Goal: Communication & Community: Answer question/provide support

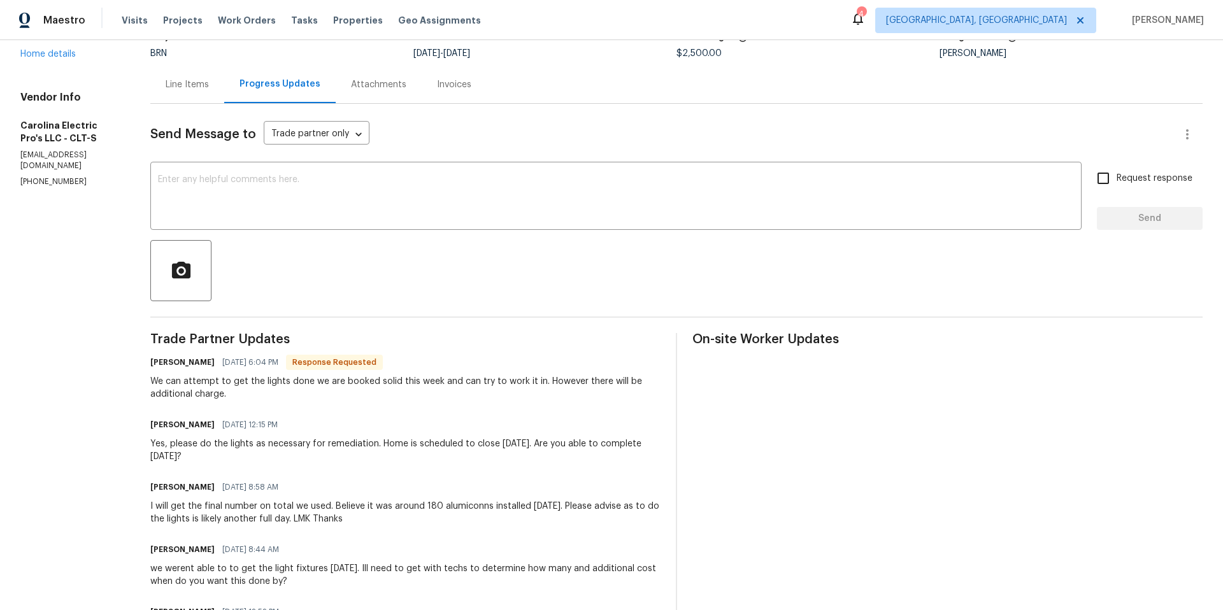
scroll to position [100, 0]
click at [284, 189] on textarea at bounding box center [616, 197] width 916 height 45
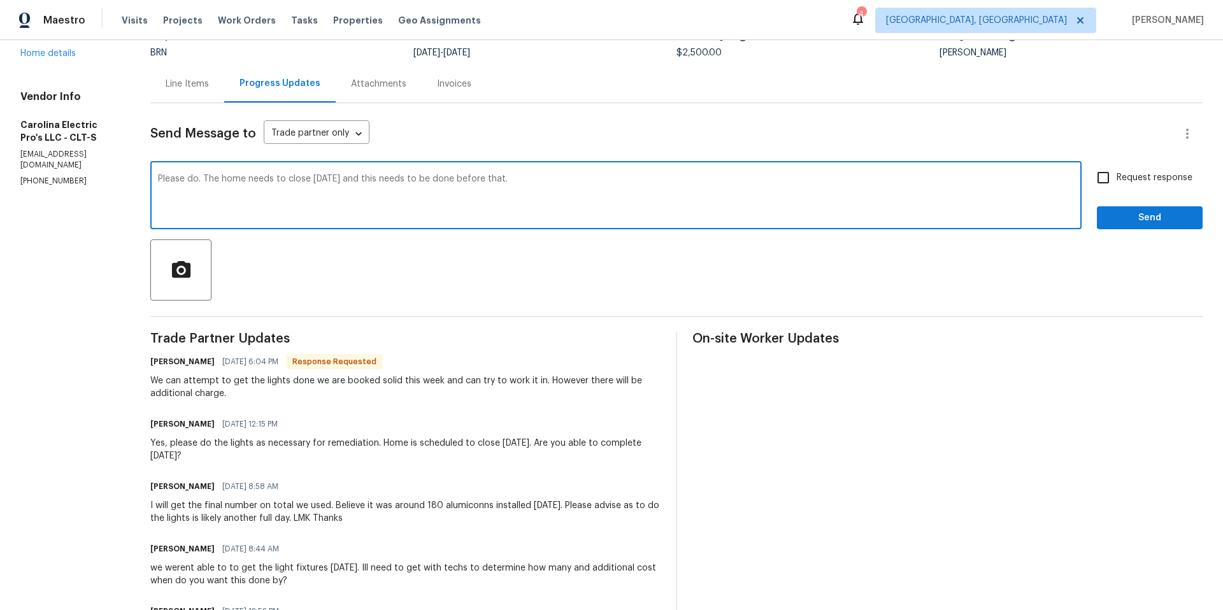
type textarea "Please do. The home needs to close Thursday and this needs to be done before th…"
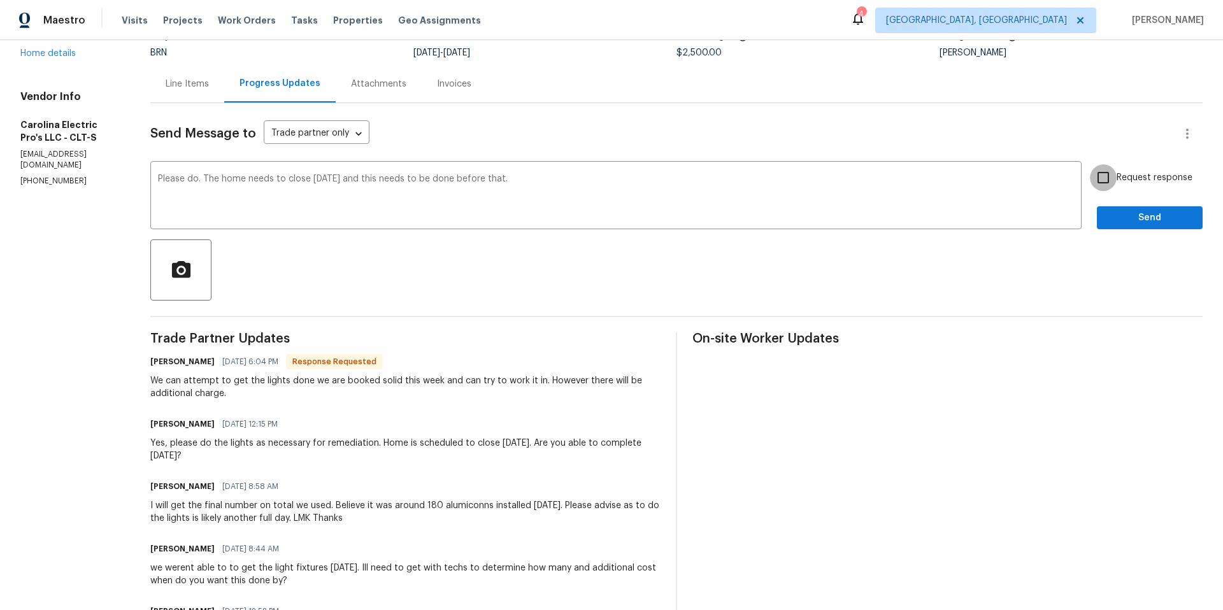
click at [1096, 180] on input "Request response" at bounding box center [1103, 177] width 27 height 27
checkbox input "true"
click at [1138, 221] on span "Send" at bounding box center [1149, 218] width 85 height 16
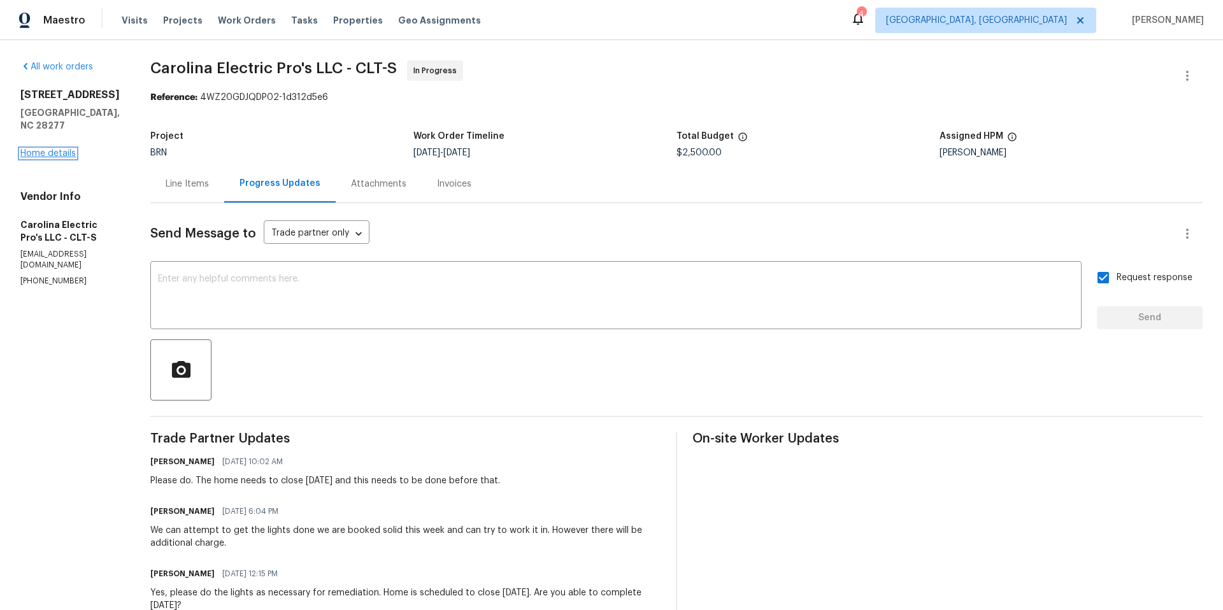
click at [65, 149] on link "Home details" at bounding box center [47, 153] width 55 height 9
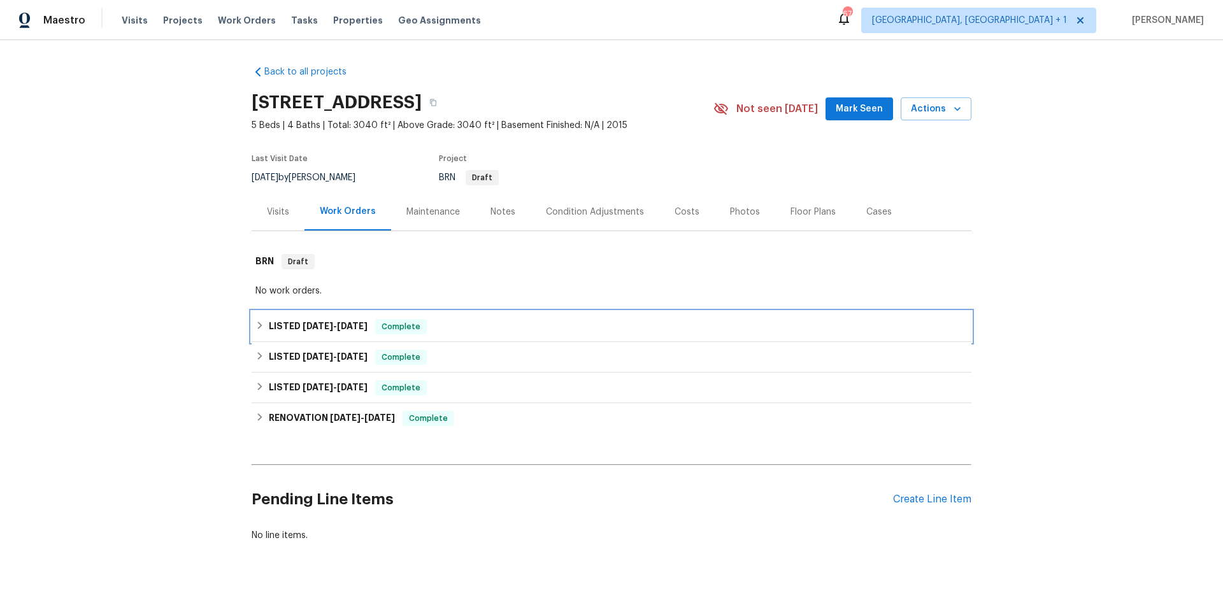
click at [474, 326] on div "LISTED [DATE] - [DATE] Complete" at bounding box center [611, 326] width 712 height 15
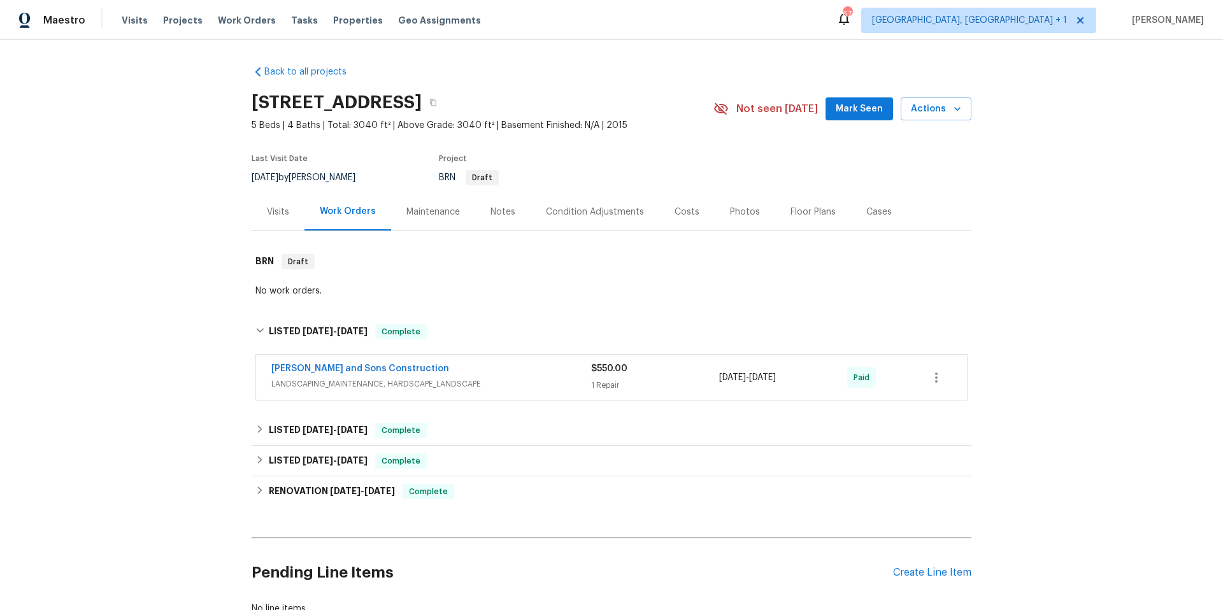
click at [543, 386] on span "LANDSCAPING_MAINTENANCE, HARDSCAPE_LANDSCAPE" at bounding box center [431, 384] width 320 height 13
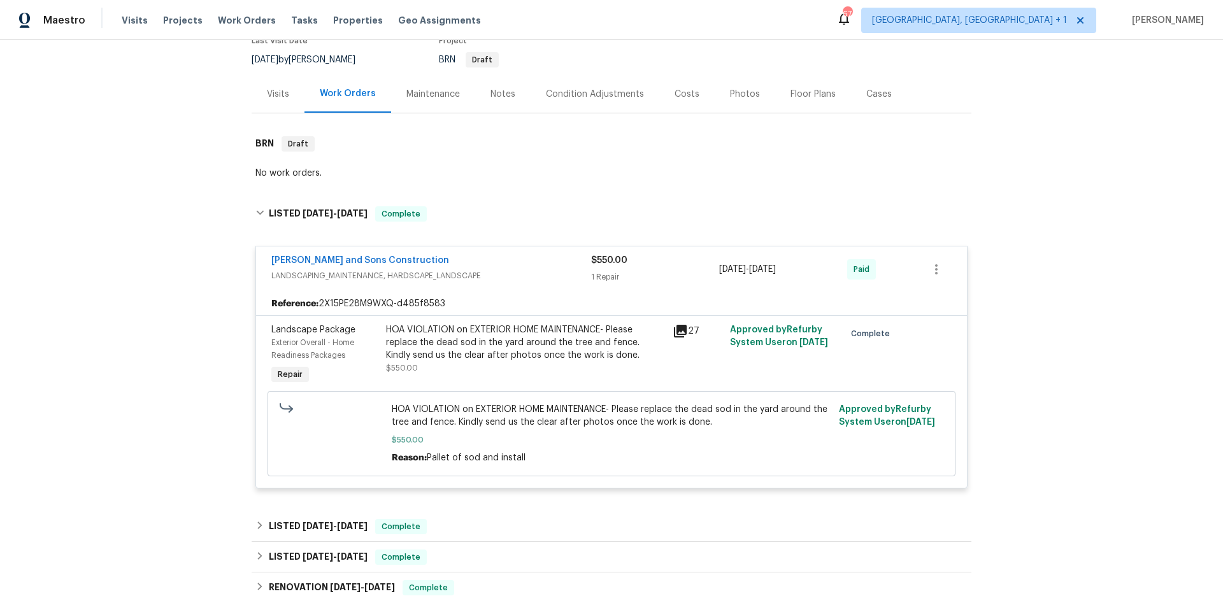
scroll to position [316, 0]
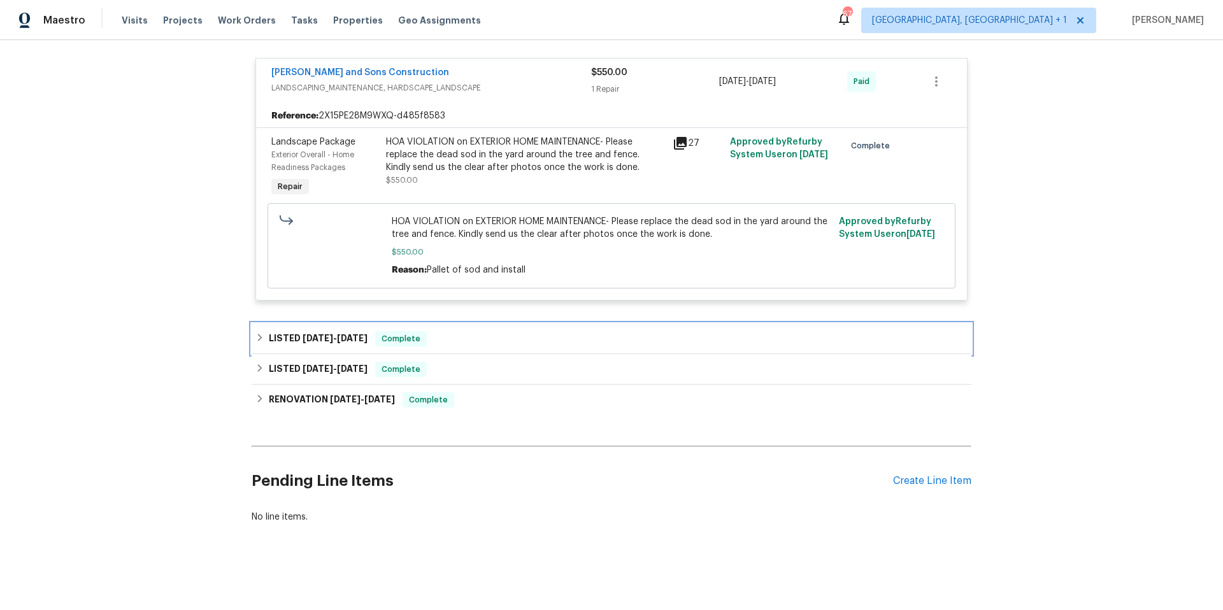
click at [507, 333] on div "LISTED 5/5/25 - 5/7/25 Complete" at bounding box center [611, 338] width 712 height 15
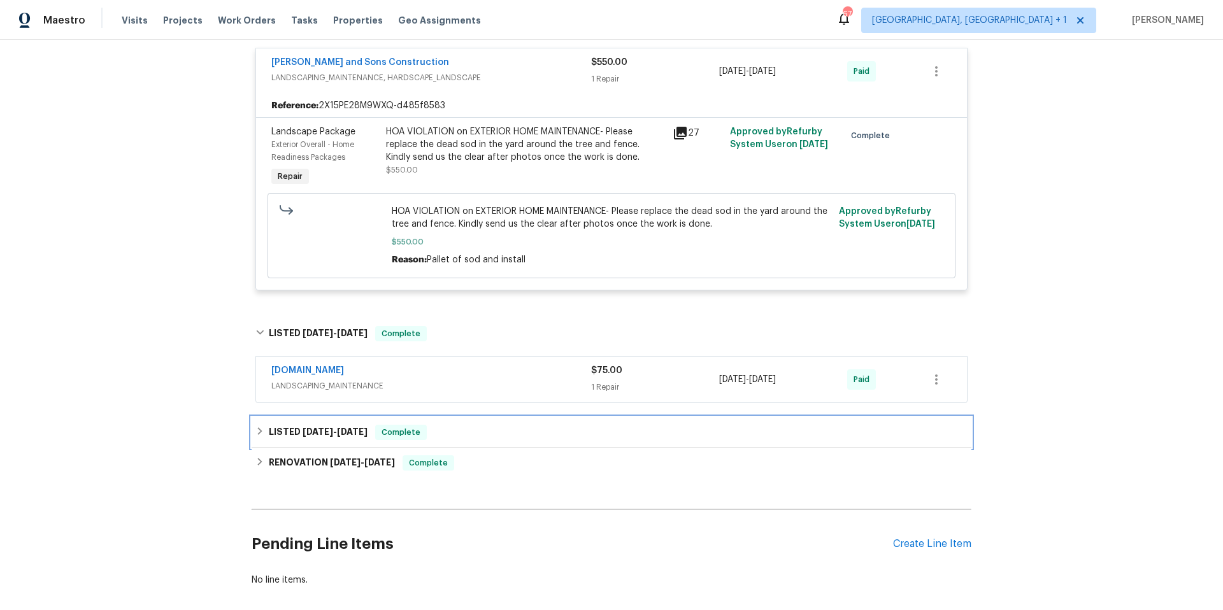
click at [510, 422] on div "LISTED 4/29/25 - 5/2/25 Complete" at bounding box center [612, 432] width 720 height 31
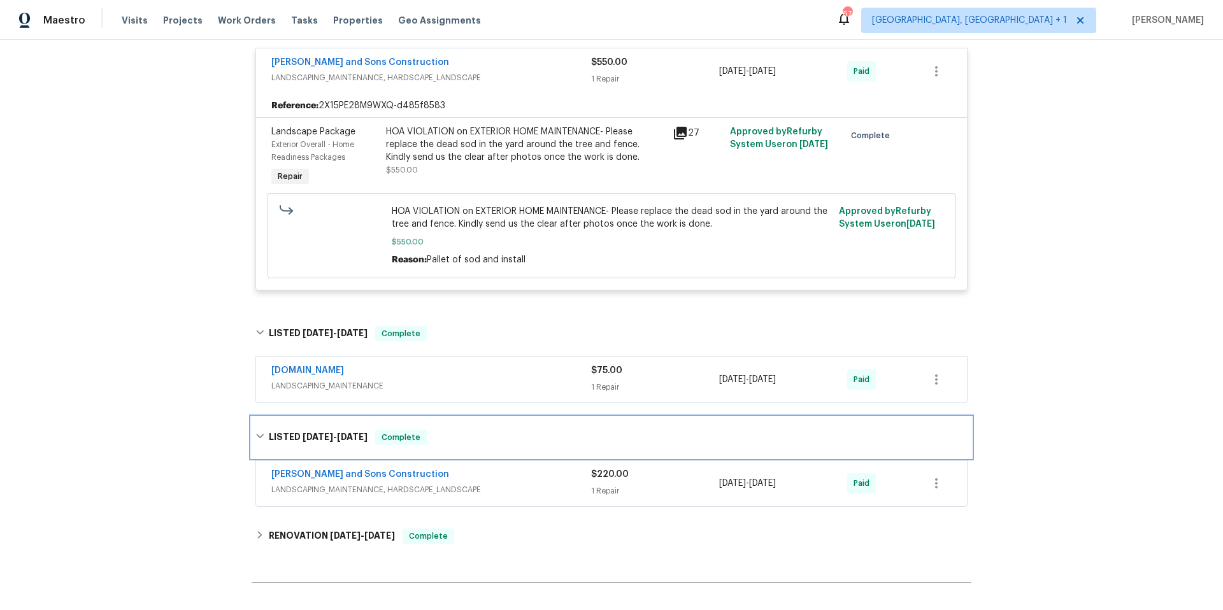
scroll to position [463, 0]
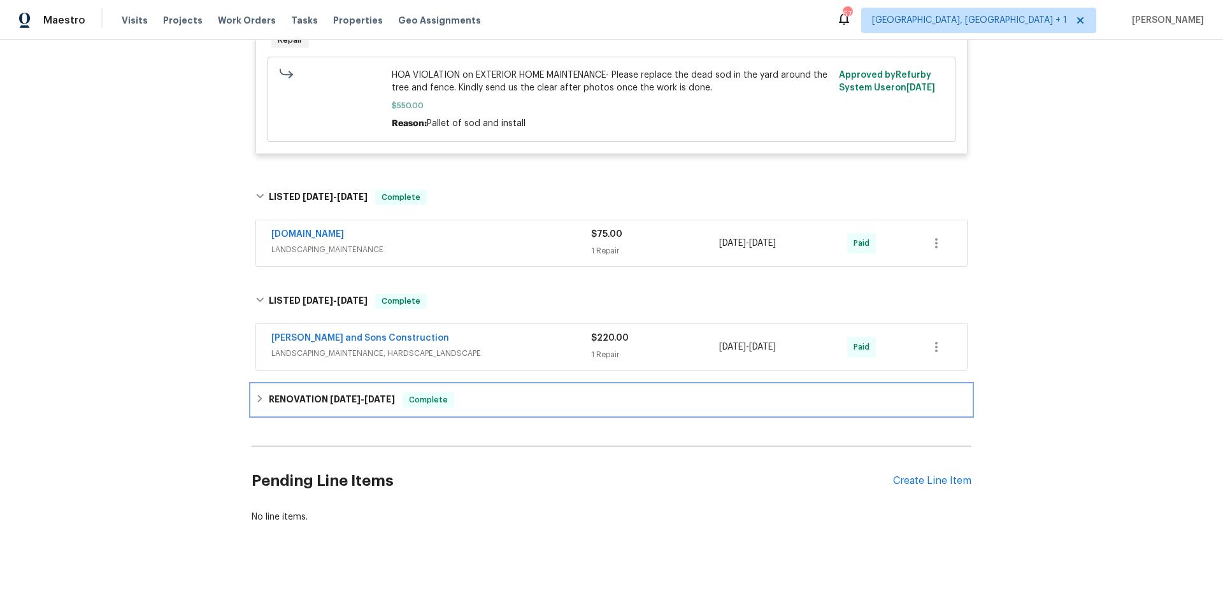
click at [524, 392] on div "RENOVATION 3/14/25 - 3/27/25 Complete" at bounding box center [611, 399] width 712 height 15
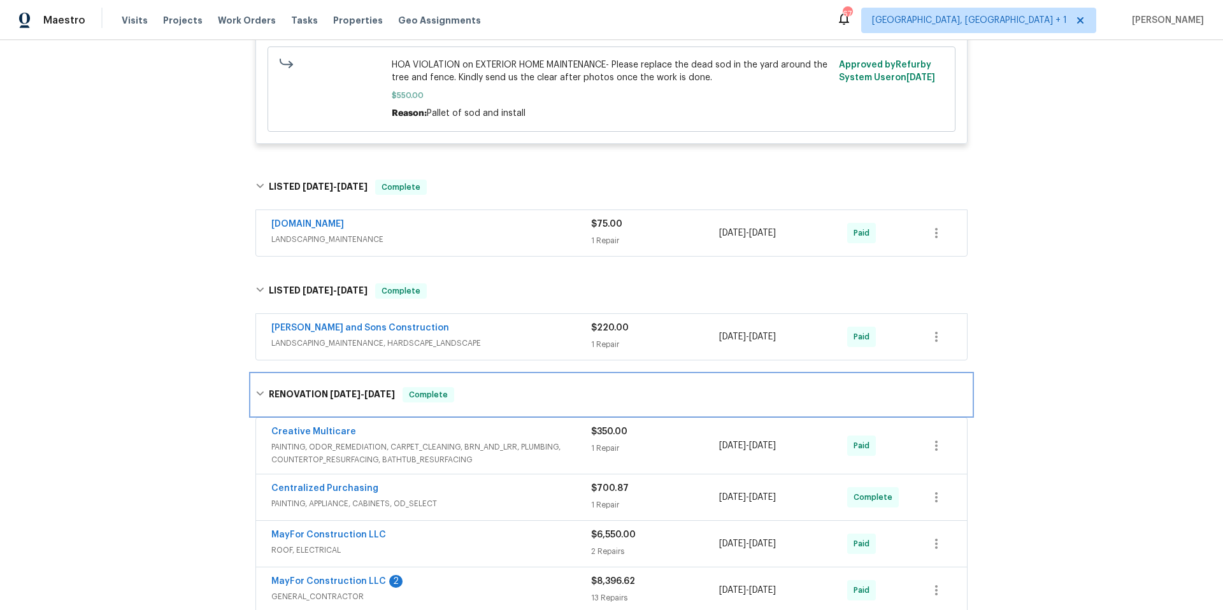
scroll to position [675, 0]
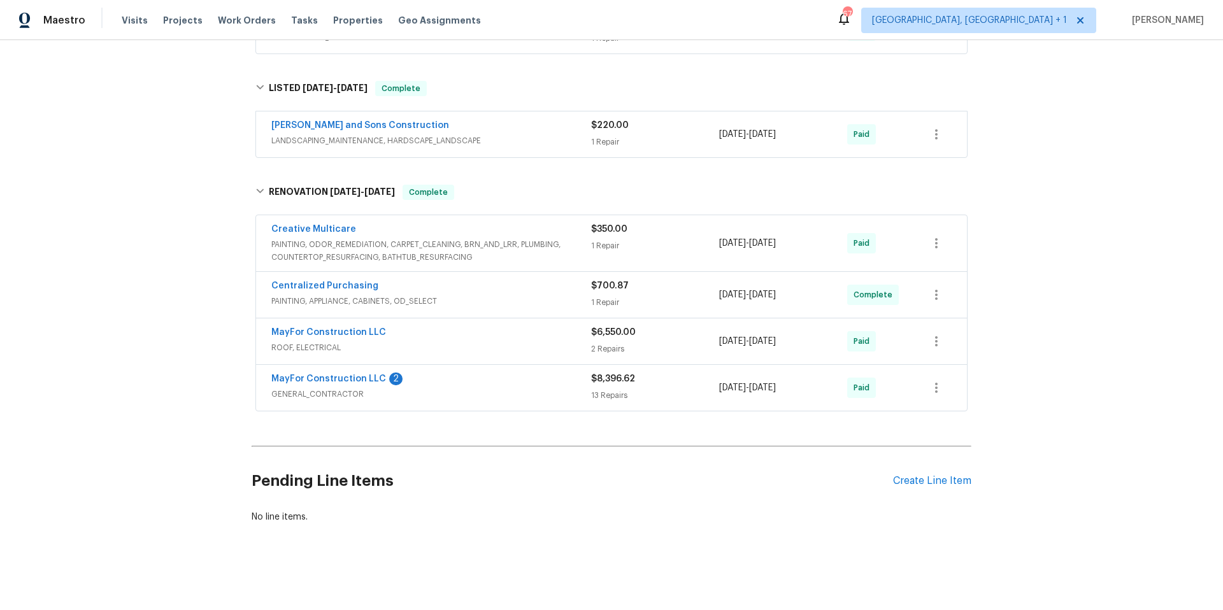
click at [498, 343] on span "ROOF, ELECTRICAL" at bounding box center [431, 347] width 320 height 13
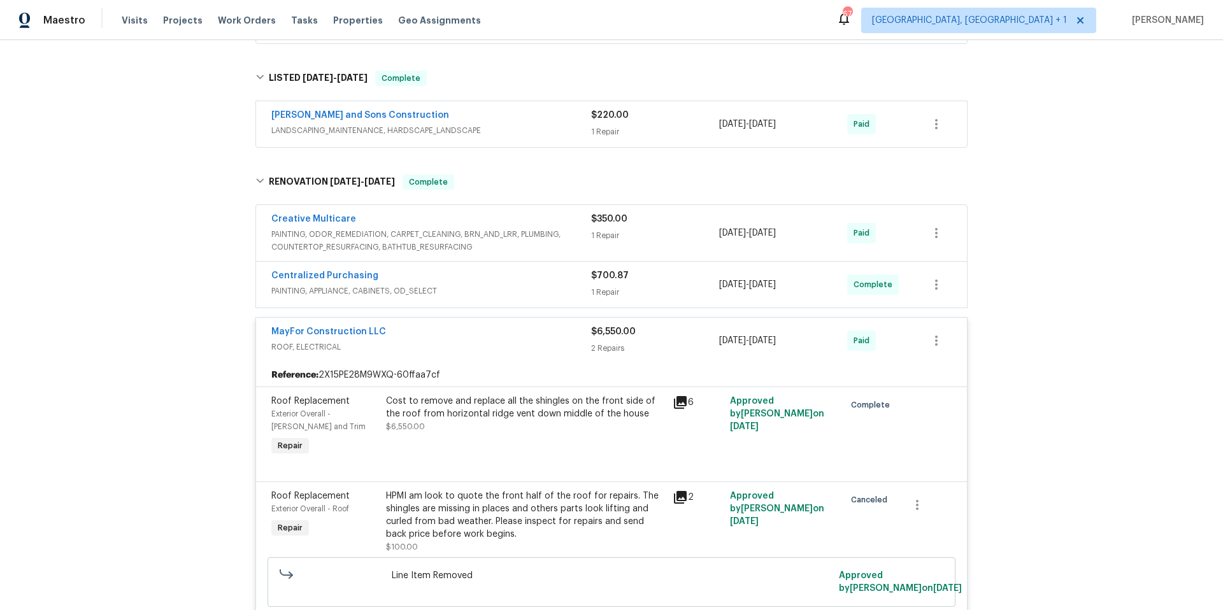
click at [498, 343] on span "ROOF, ELECTRICAL" at bounding box center [431, 347] width 320 height 13
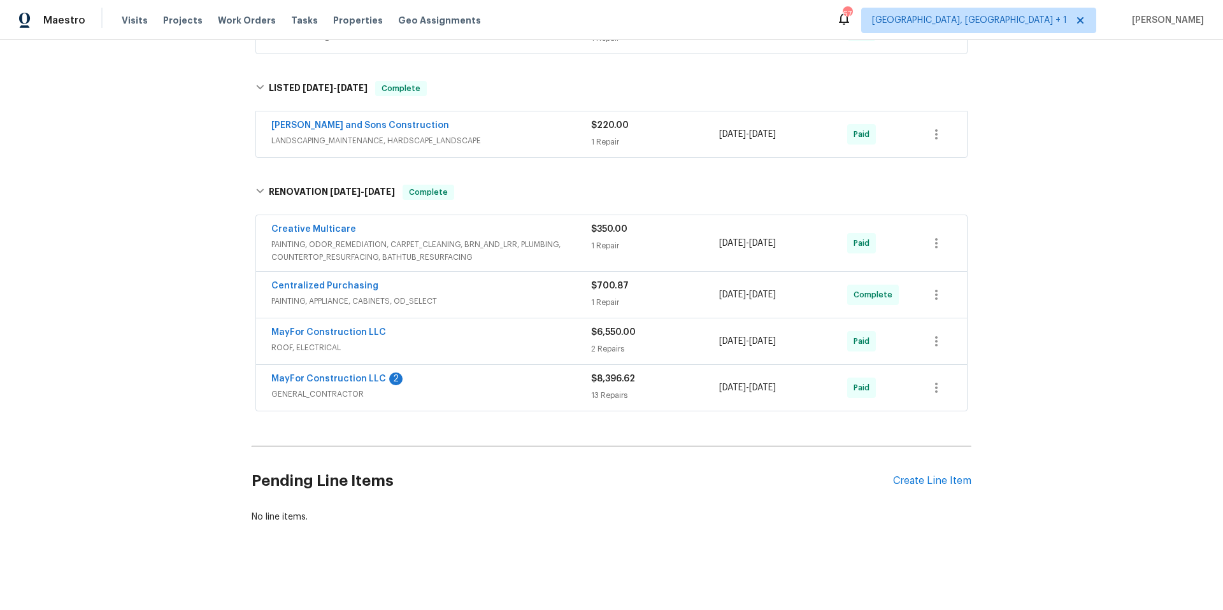
click at [468, 376] on div "MayFor Construction LLC 2" at bounding box center [431, 380] width 320 height 15
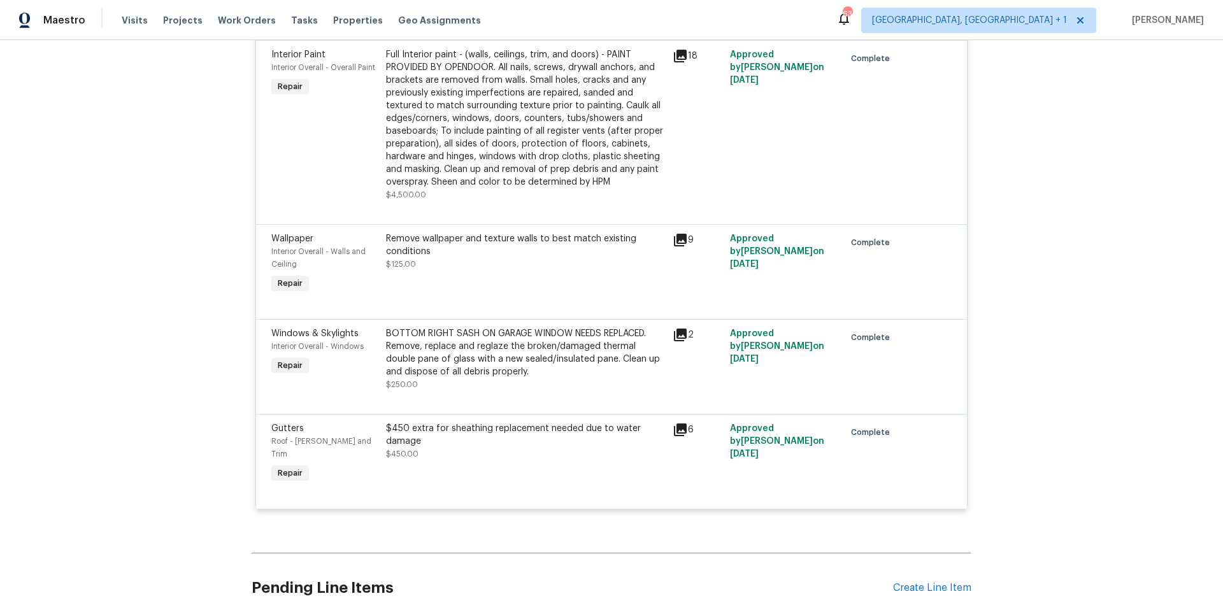
scroll to position [2287, 0]
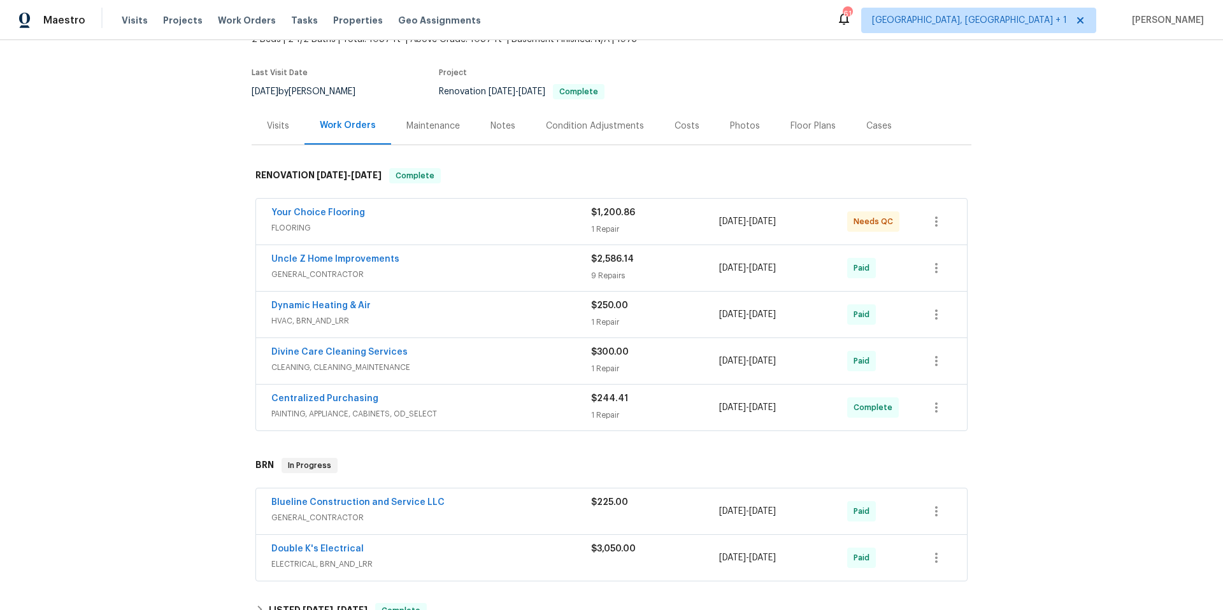
scroll to position [236, 0]
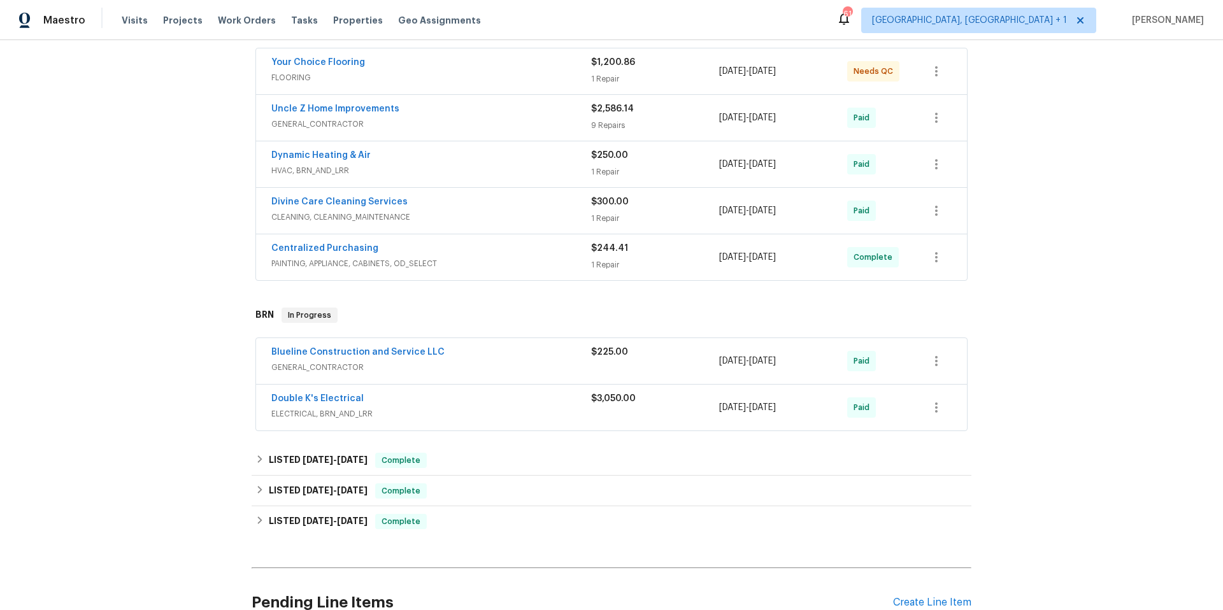
click at [432, 357] on div "Blueline Construction and Service LLC" at bounding box center [431, 353] width 320 height 15
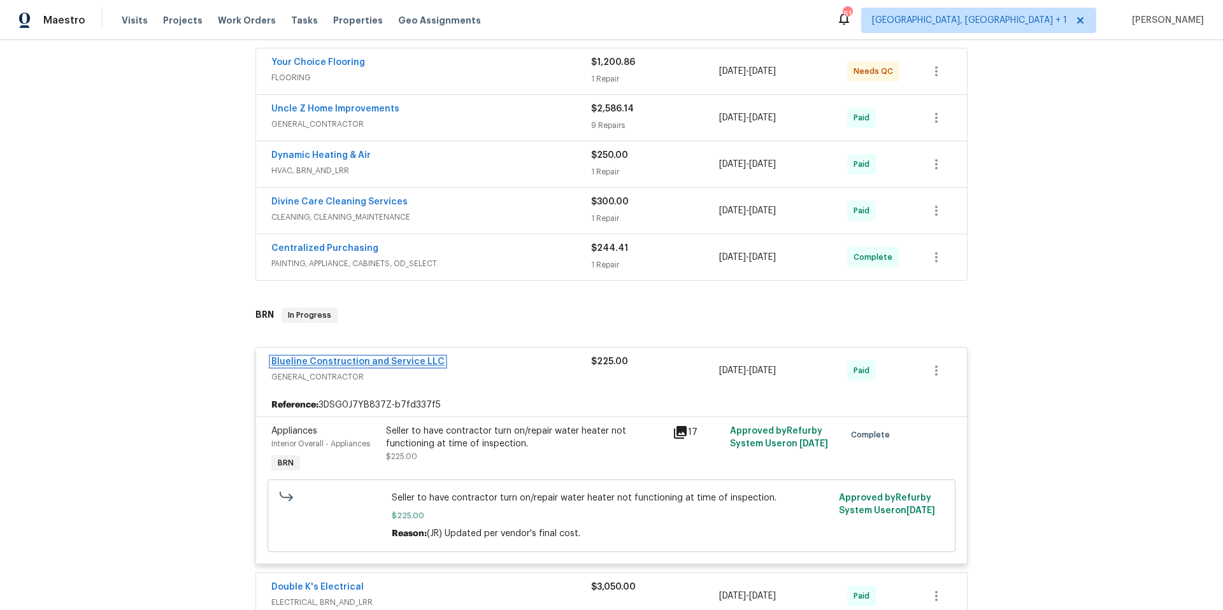
click at [370, 361] on link "Blueline Construction and Service LLC" at bounding box center [357, 361] width 173 height 9
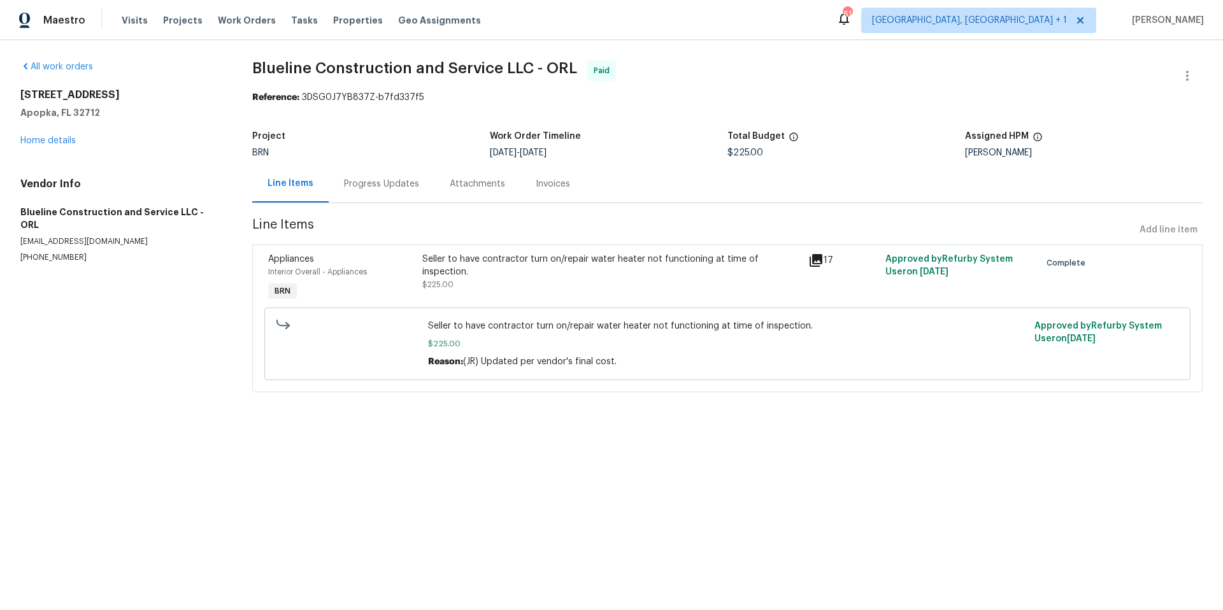
click at [392, 185] on div "Progress Updates" at bounding box center [381, 184] width 75 height 13
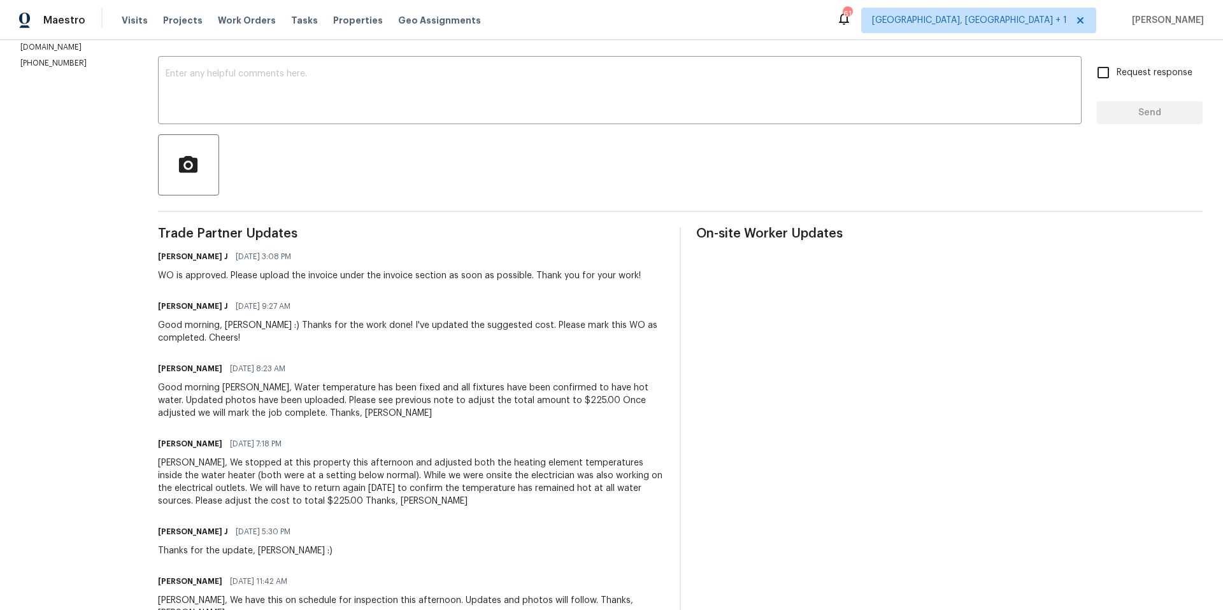
scroll to position [141, 0]
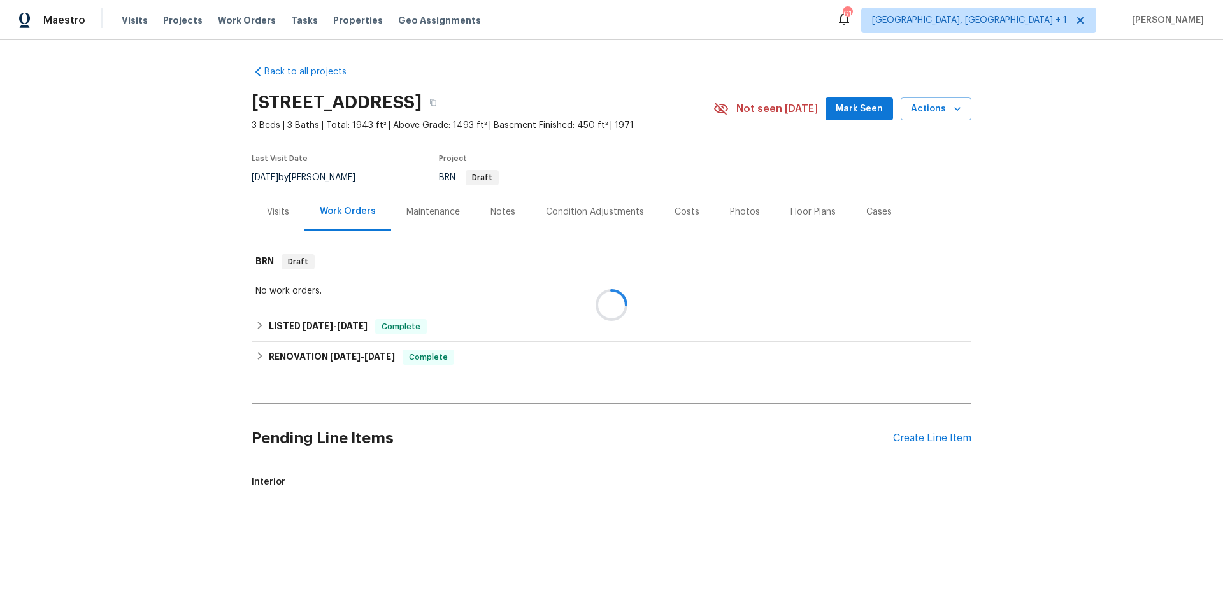
click at [182, 325] on div at bounding box center [611, 305] width 1223 height 610
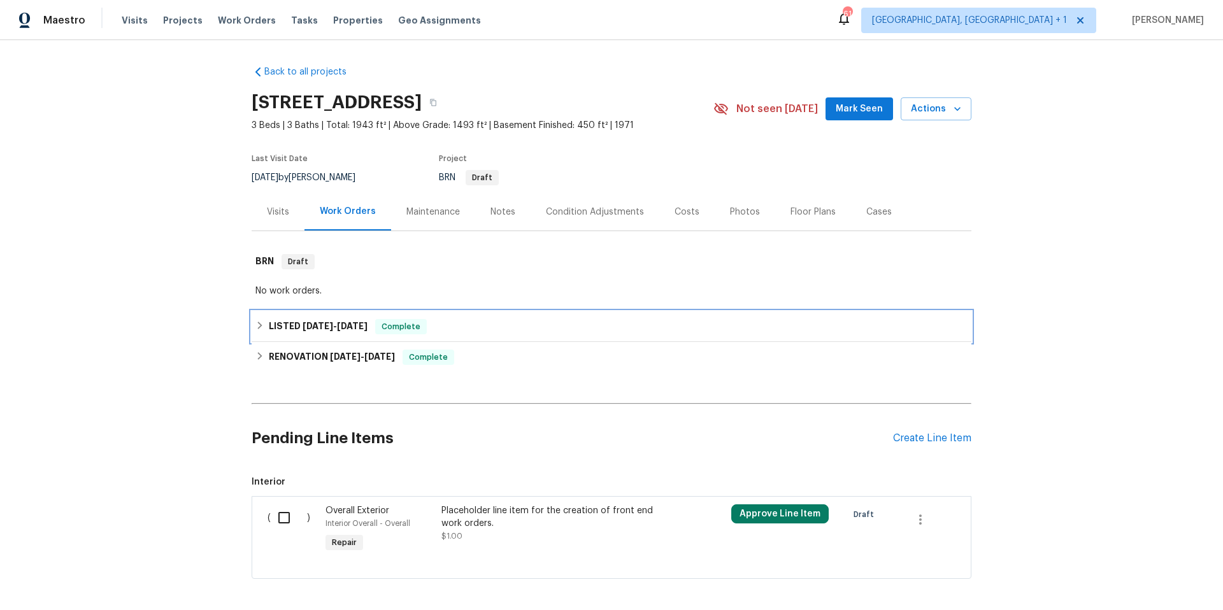
click at [533, 327] on div "LISTED 8/28/25 - 8/29/25 Complete" at bounding box center [611, 326] width 712 height 15
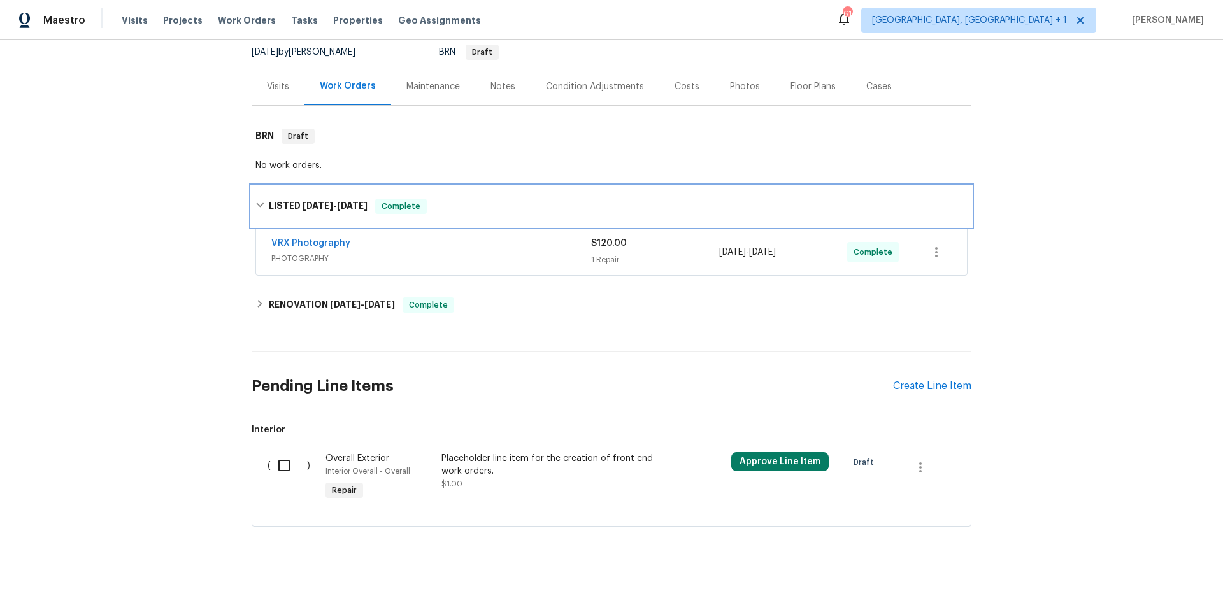
scroll to position [138, 0]
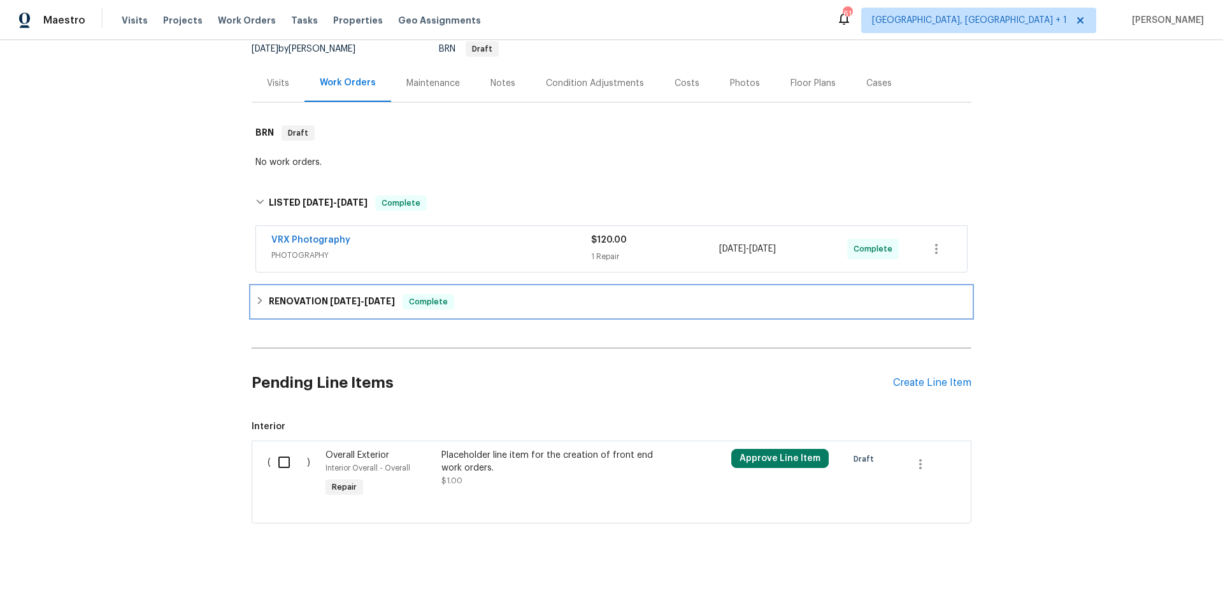
click at [490, 298] on div "RENOVATION 8/26/25 - 8/26/25 Complete" at bounding box center [611, 301] width 712 height 15
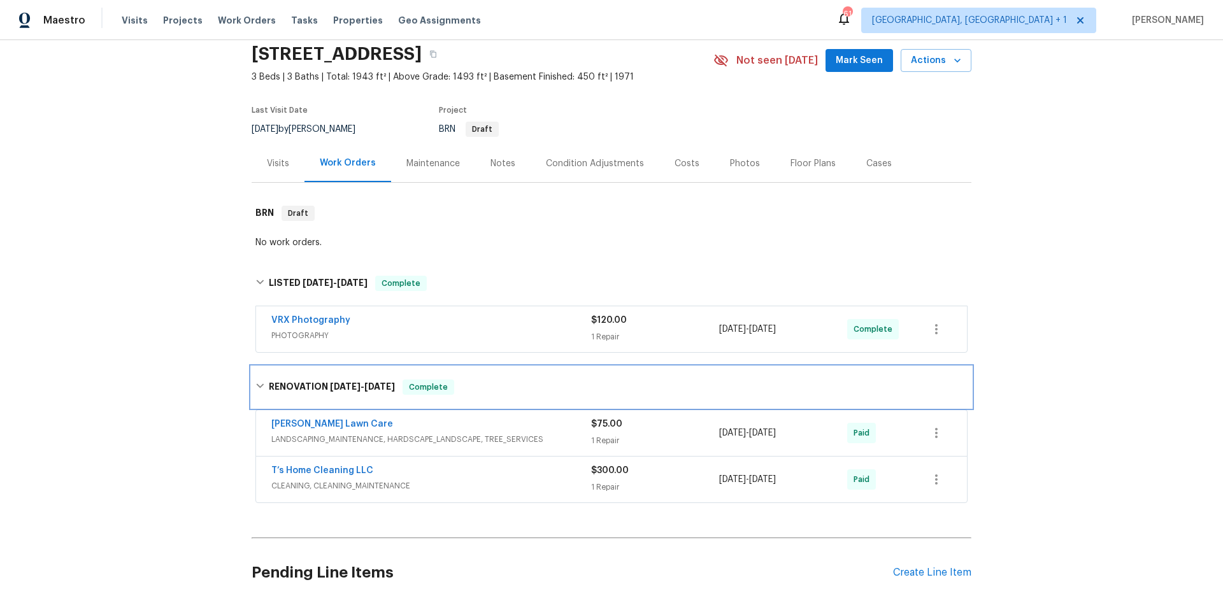
scroll to position [0, 0]
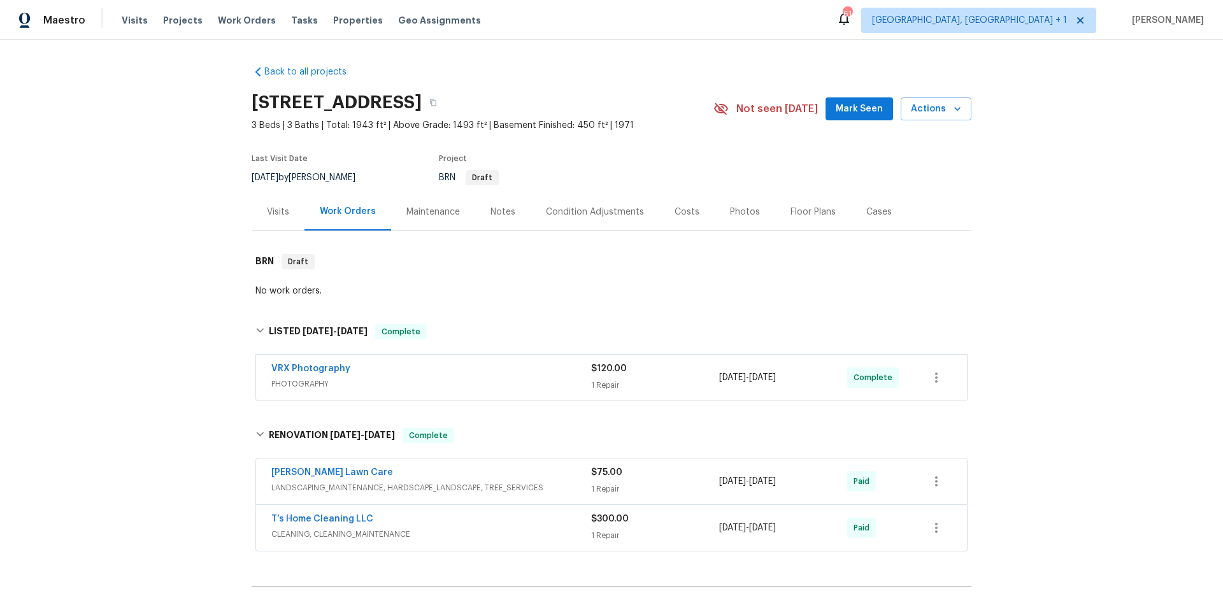
click at [575, 212] on div "Condition Adjustments" at bounding box center [595, 212] width 98 height 13
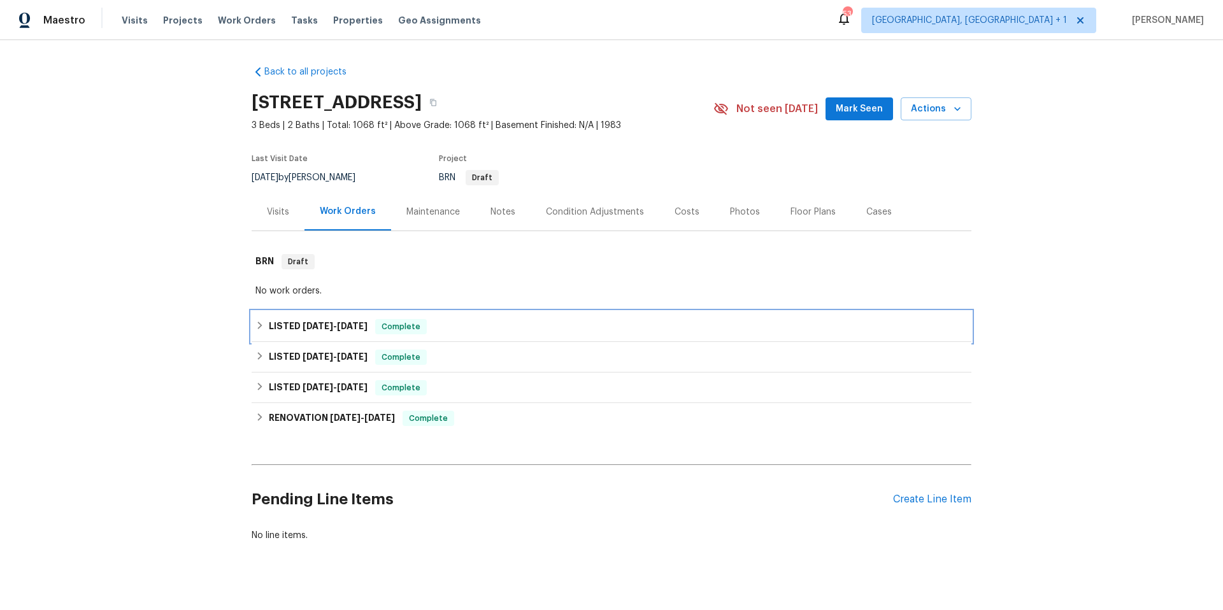
click at [478, 324] on div "LISTED [DATE] - [DATE] Complete" at bounding box center [611, 326] width 712 height 15
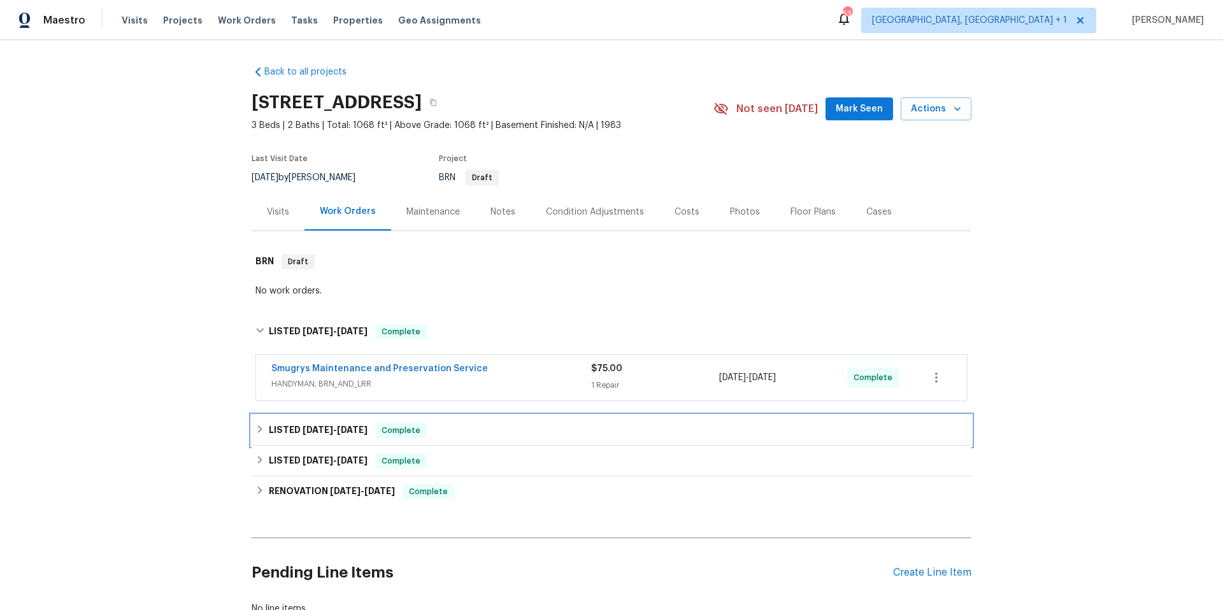
click at [512, 425] on div "LISTED [DATE] - [DATE] Complete" at bounding box center [611, 430] width 712 height 15
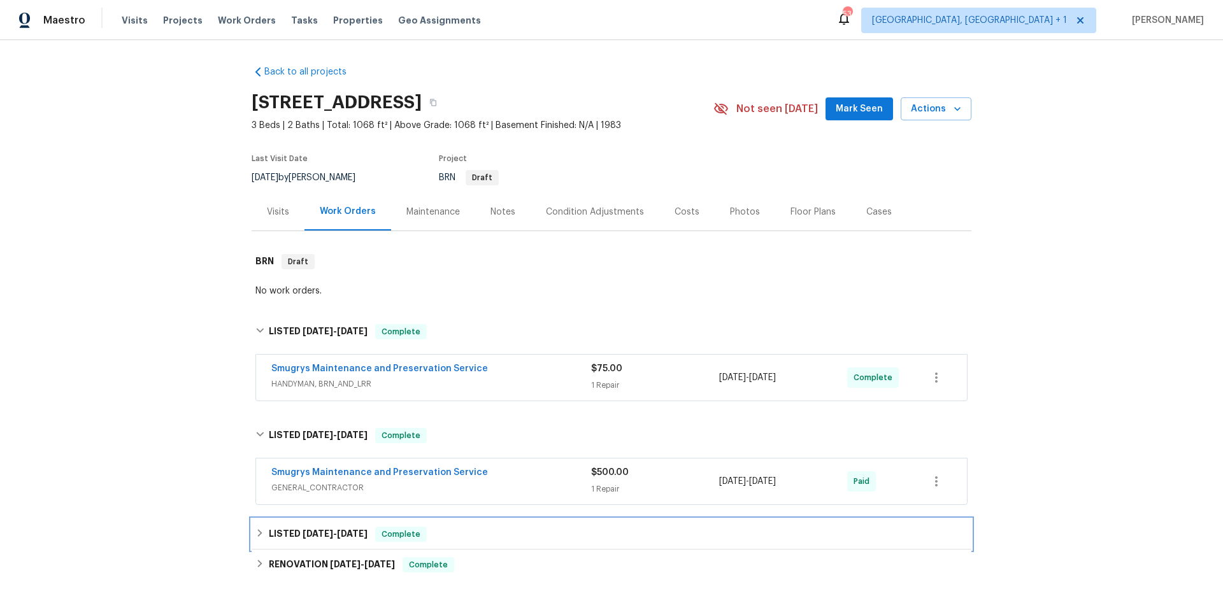
click at [508, 528] on div "LISTED [DATE] - [DATE] Complete" at bounding box center [611, 534] width 712 height 15
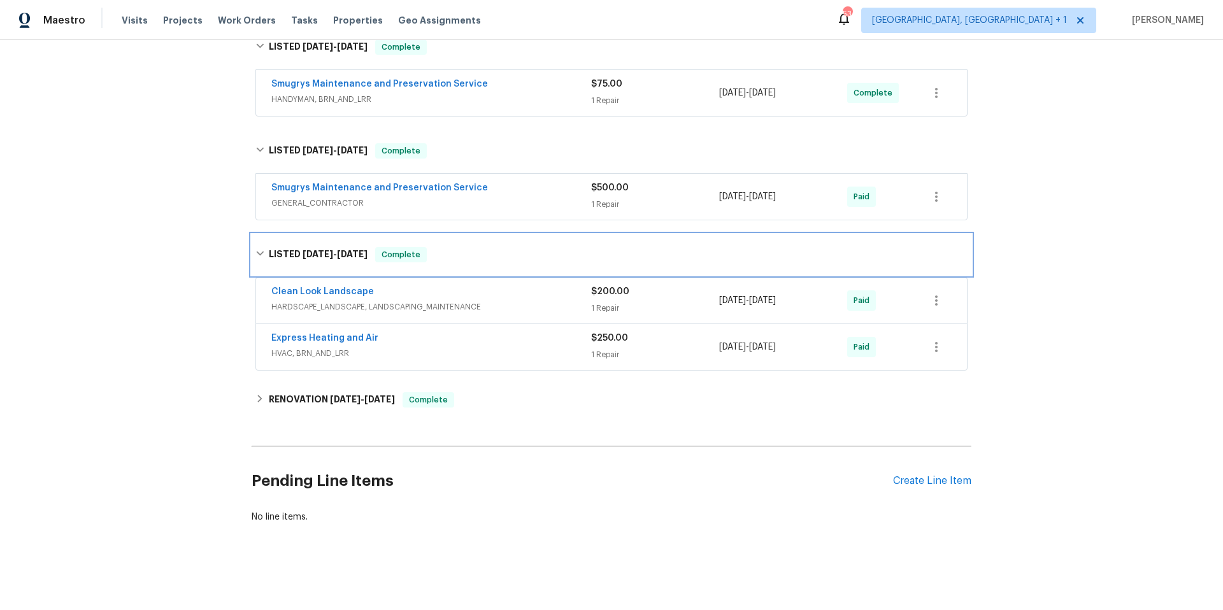
scroll to position [294, 0]
click at [478, 347] on span "HVAC, BRN_AND_LRR" at bounding box center [431, 353] width 320 height 13
